Goal: Task Accomplishment & Management: Complete application form

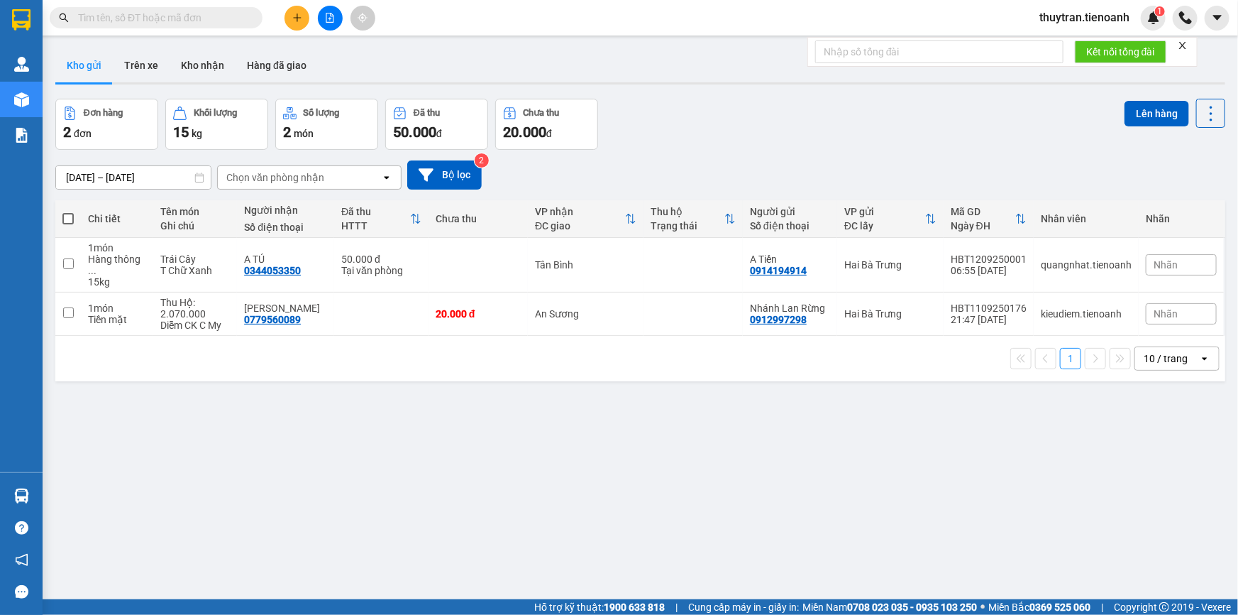
click at [124, 20] on input "text" at bounding box center [161, 18] width 167 height 16
paste input "0906368565"
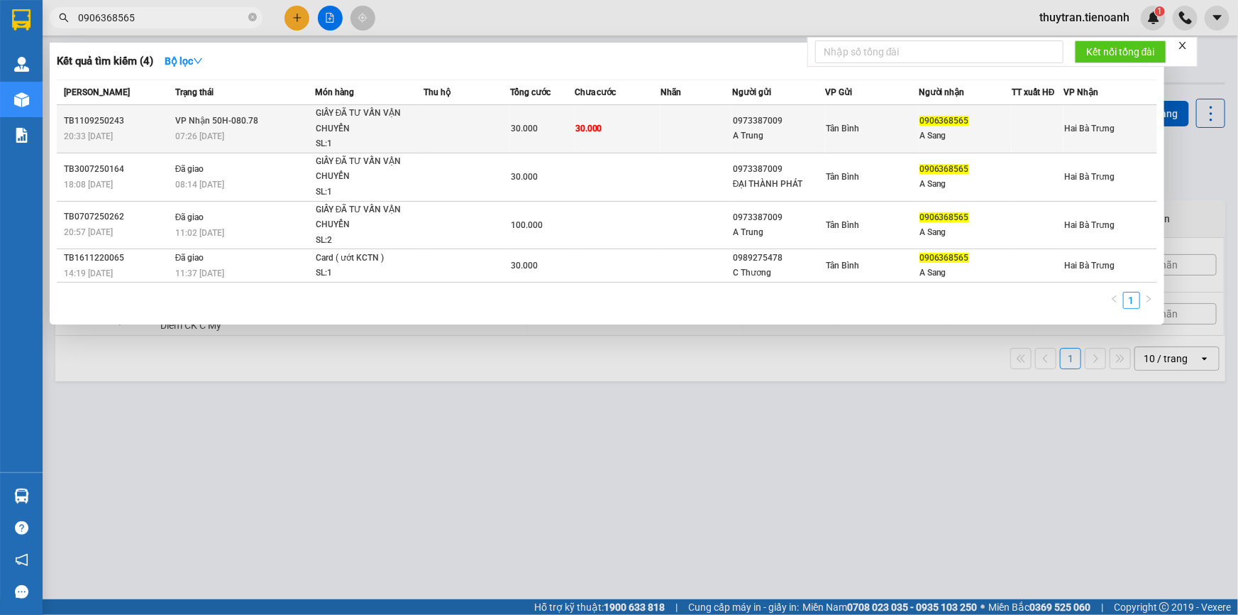
type input "0906368565"
click at [405, 139] on div "SL: 1" at bounding box center [369, 144] width 106 height 16
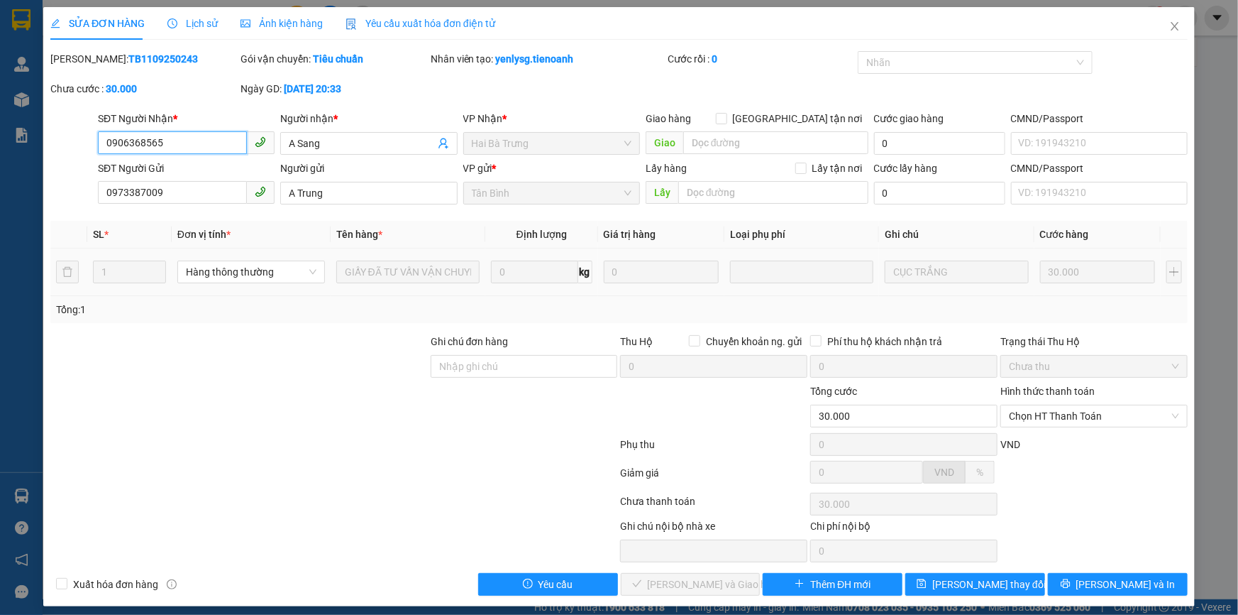
type input "0906368565"
type input "A Sang"
type input "0973387009"
type input "A Trung"
type input "30.000"
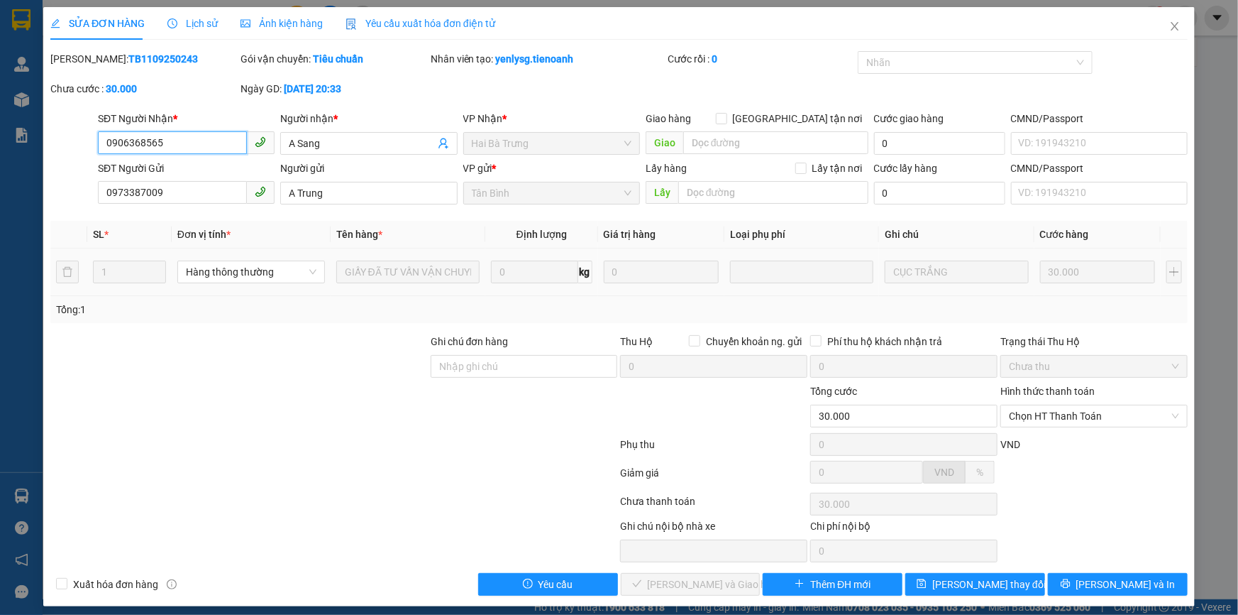
type input "30.000"
click at [1157, 28] on span "Close" at bounding box center [1175, 27] width 40 height 40
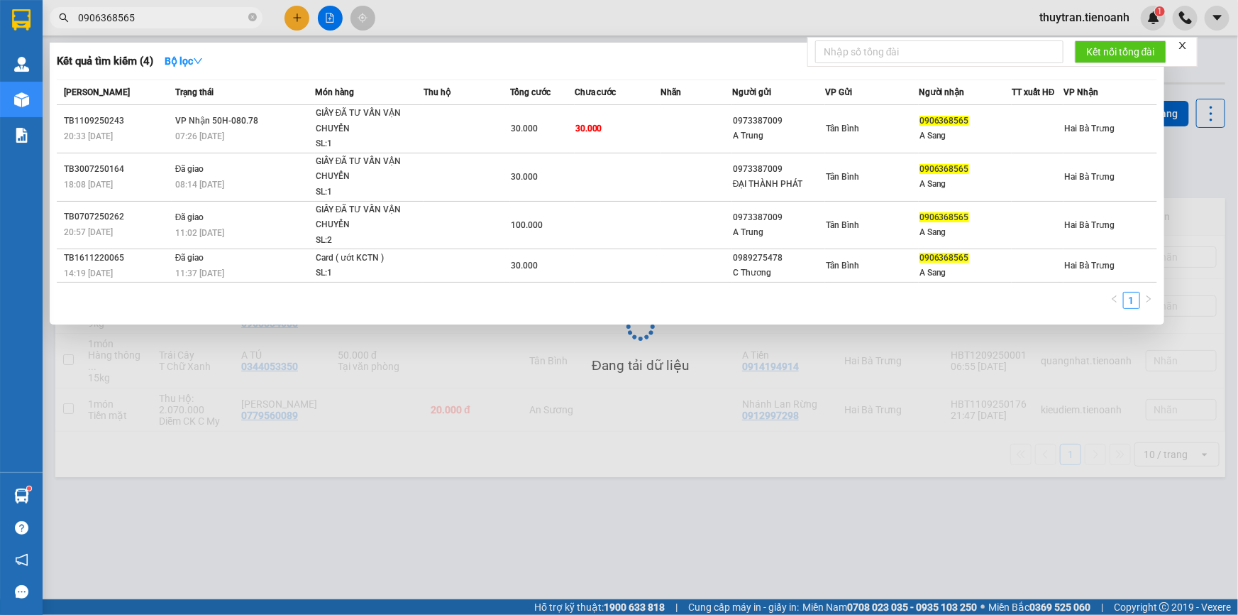
click at [171, 18] on input "0906368565" at bounding box center [161, 18] width 167 height 16
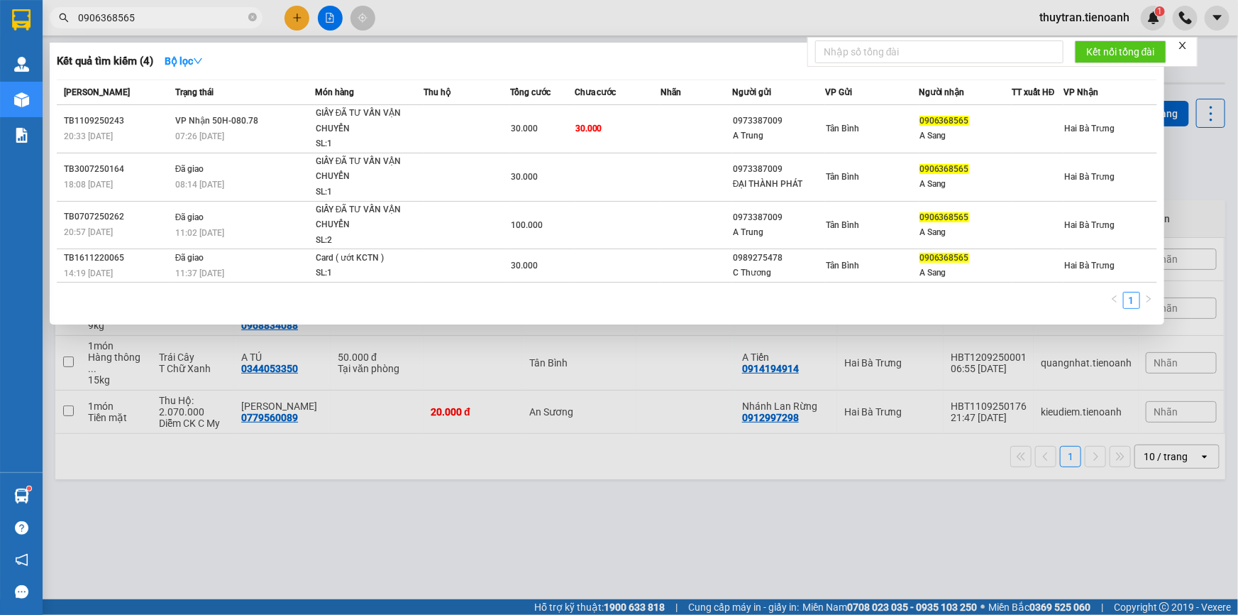
click at [171, 18] on input "0906368565" at bounding box center [161, 18] width 167 height 16
paste input "79218357"
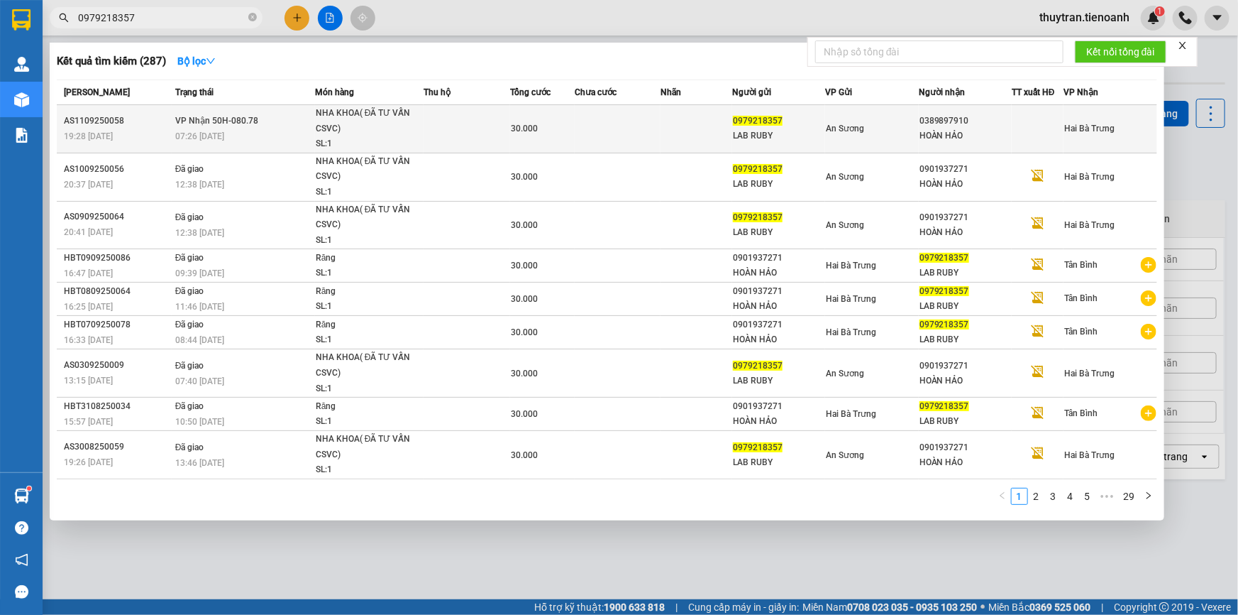
type input "0979218357"
click at [424, 126] on td at bounding box center [467, 129] width 86 height 48
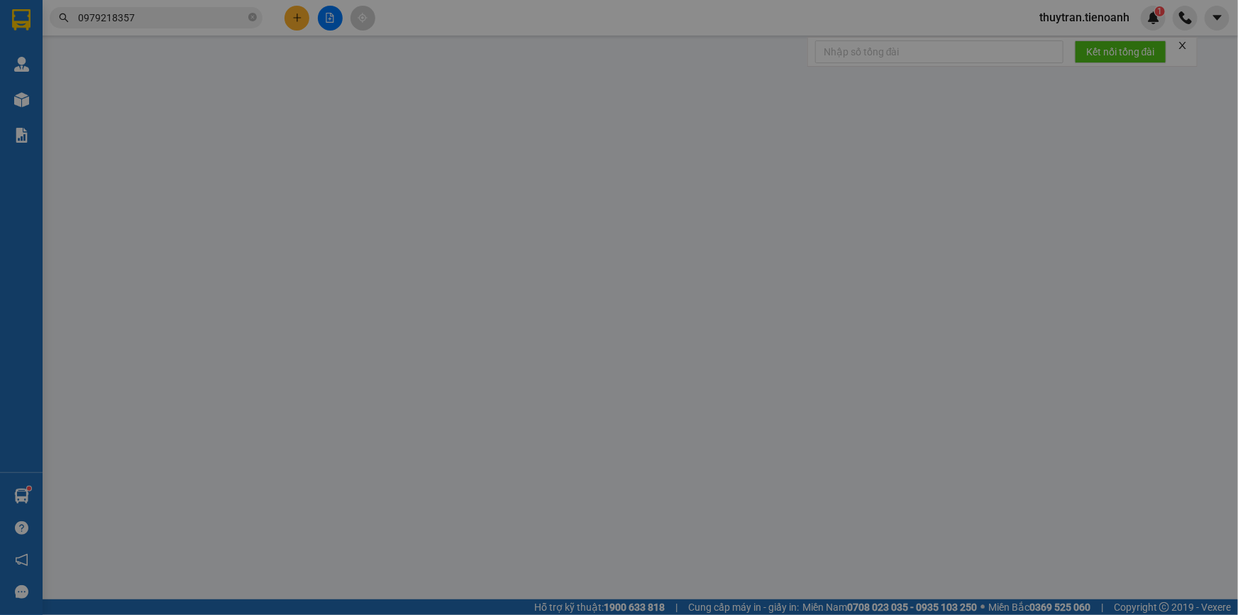
type input "0389897910"
type input "HOÀN HẢO"
type input "0979218357"
type input "LAB RUBY"
type input "30.000"
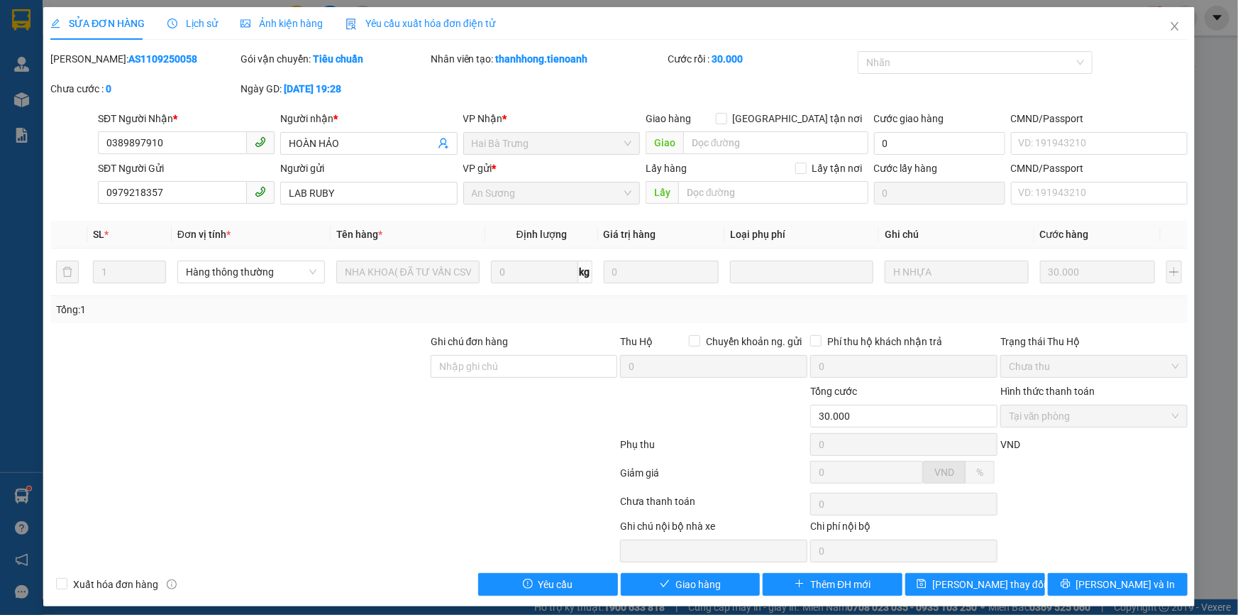
click at [191, 19] on span "Lịch sử" at bounding box center [192, 23] width 50 height 11
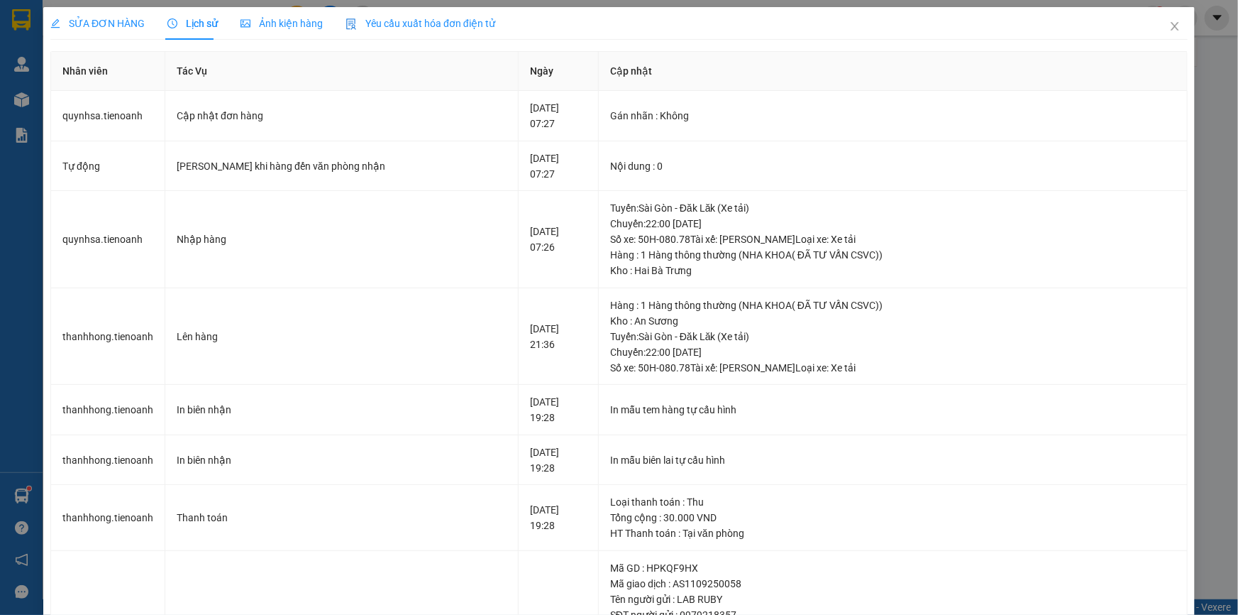
click at [106, 28] on span "SỬA ĐƠN HÀNG" at bounding box center [97, 23] width 94 height 11
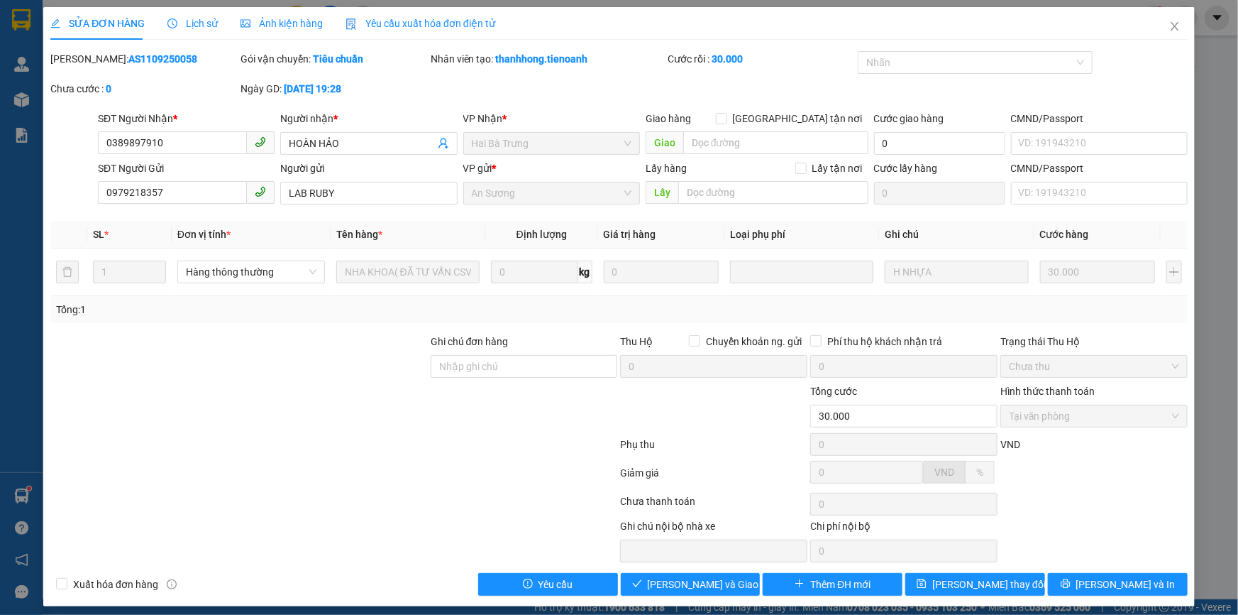
click at [101, 23] on span "SỬA ĐƠN HÀNG" at bounding box center [97, 23] width 94 height 11
click at [192, 28] on span "Lịch sử" at bounding box center [192, 23] width 50 height 11
